Goal: Information Seeking & Learning: Learn about a topic

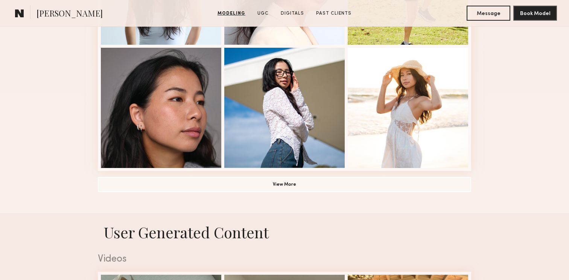
scroll to position [545, 0]
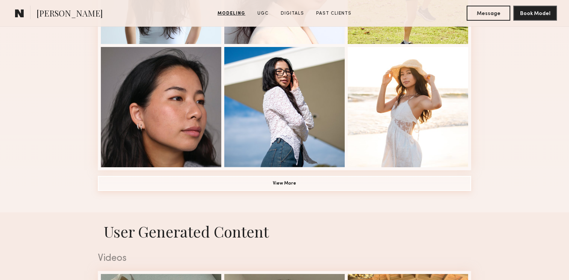
click at [414, 186] on button "View More" at bounding box center [284, 183] width 373 height 15
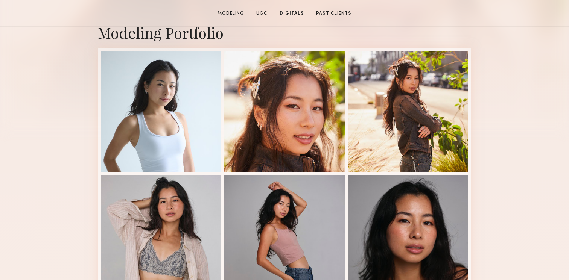
scroll to position [0, 0]
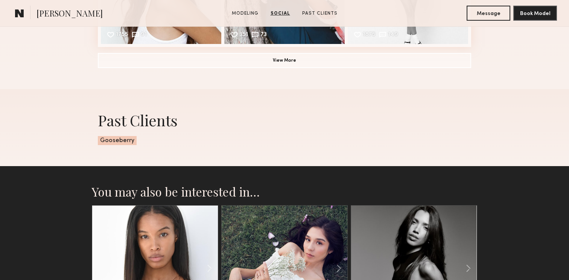
scroll to position [1001, 0]
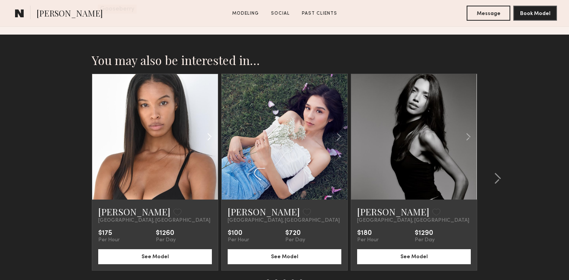
click at [211, 138] on common-icon at bounding box center [209, 137] width 11 height 14
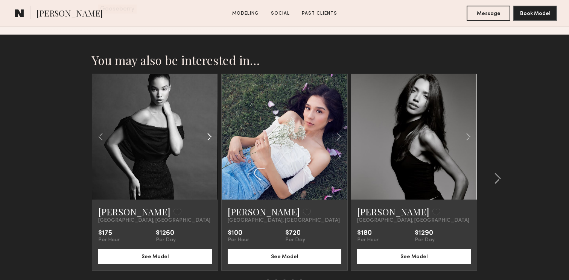
click at [211, 138] on common-icon at bounding box center [209, 137] width 11 height 14
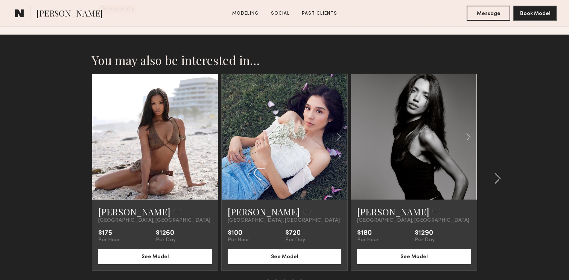
click at [211, 138] on common-icon at bounding box center [209, 137] width 11 height 14
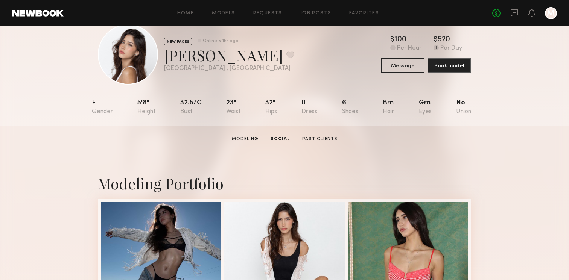
scroll to position [17, 0]
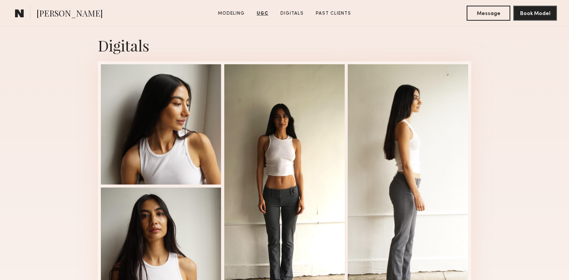
scroll to position [1303, 0]
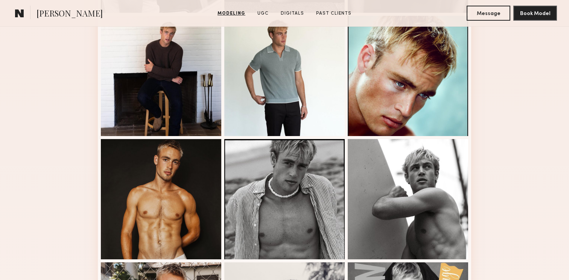
scroll to position [331, 0]
